Goal: Transaction & Acquisition: Purchase product/service

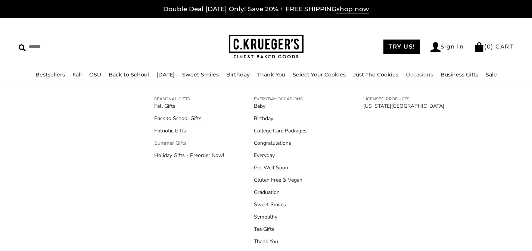
click at [164, 143] on link "Summer Gifts" at bounding box center [189, 143] width 70 height 8
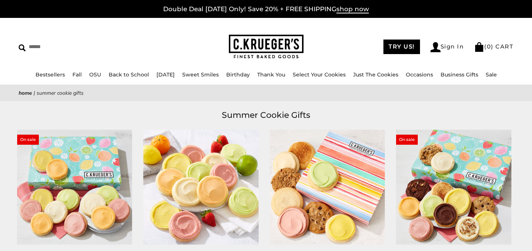
click at [112, 177] on img at bounding box center [74, 187] width 115 height 115
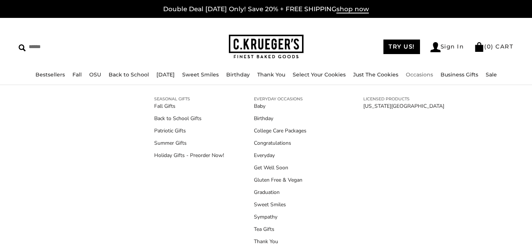
click at [420, 77] on link "Occasions" at bounding box center [419, 74] width 27 height 7
click at [179, 133] on link "Patriotic Gifts" at bounding box center [189, 131] width 70 height 8
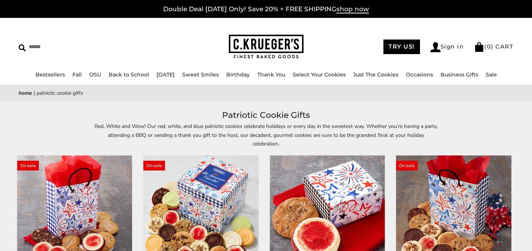
click at [98, 176] on img at bounding box center [74, 213] width 115 height 115
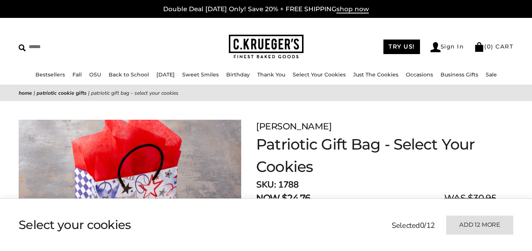
click at [273, 45] on img at bounding box center [266, 47] width 75 height 24
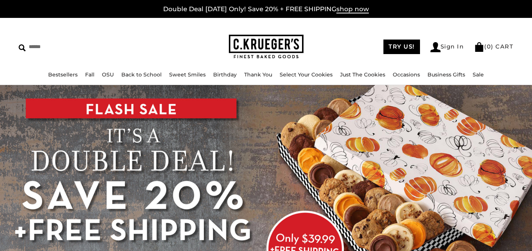
click at [405, 80] on ul "Bestsellers Fall NEW! Cozy Autumn Fall Celebration Watercolor Pumpkin Fall Plai…" at bounding box center [266, 78] width 532 height 16
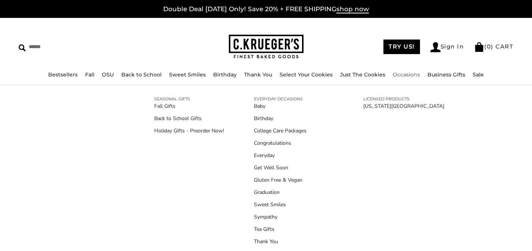
click at [406, 77] on link "Occasions" at bounding box center [406, 74] width 27 height 7
